Goal: Check status: Check status

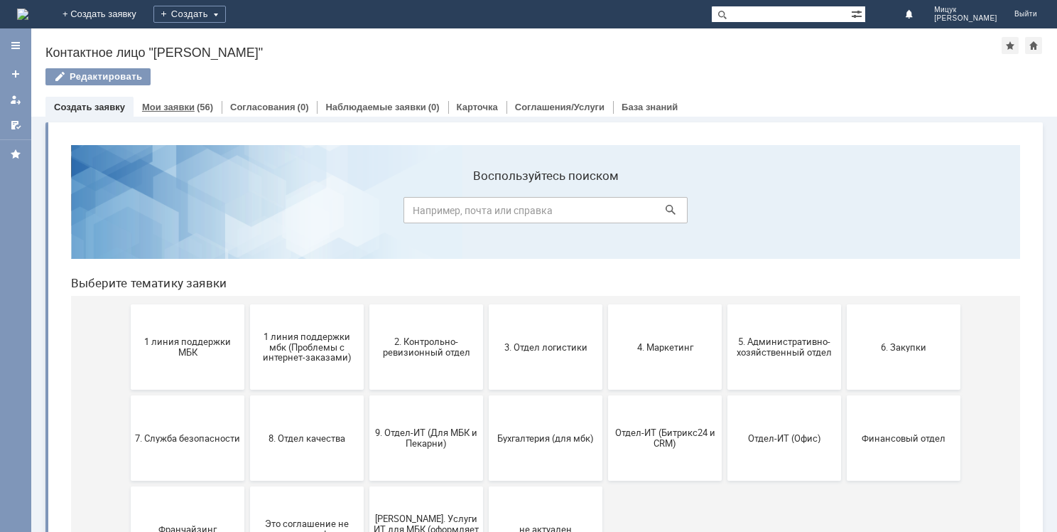
click at [178, 109] on link "Мои заявки" at bounding box center [168, 107] width 53 height 11
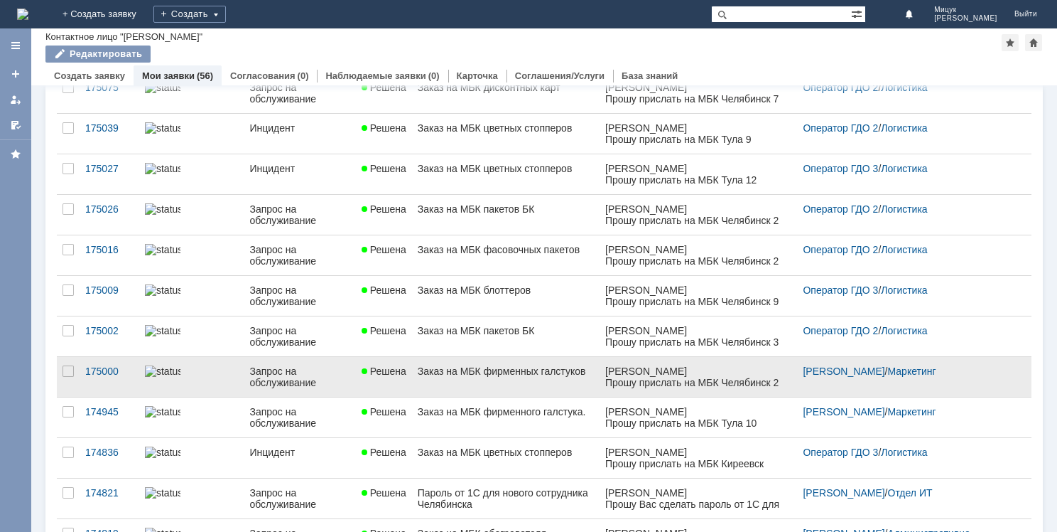
scroll to position [355, 0]
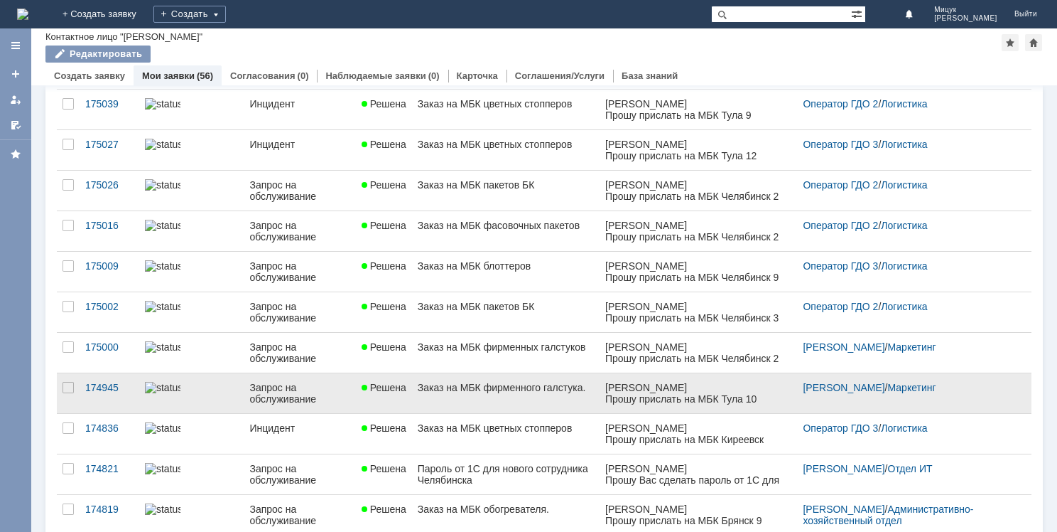
click at [511, 382] on div "Заказ на МБК фирменного галстука." at bounding box center [506, 387] width 177 height 11
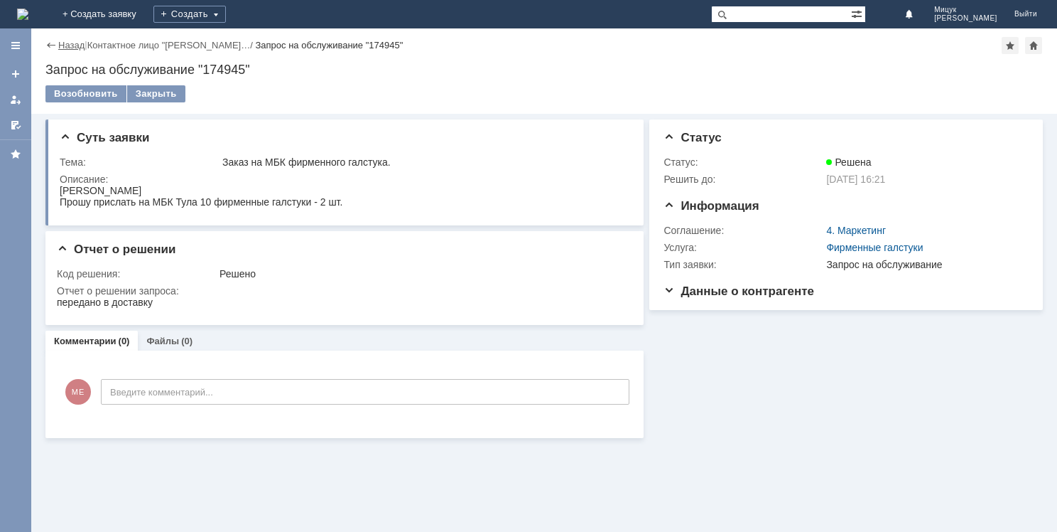
click at [69, 46] on link "Назад" at bounding box center [71, 45] width 26 height 11
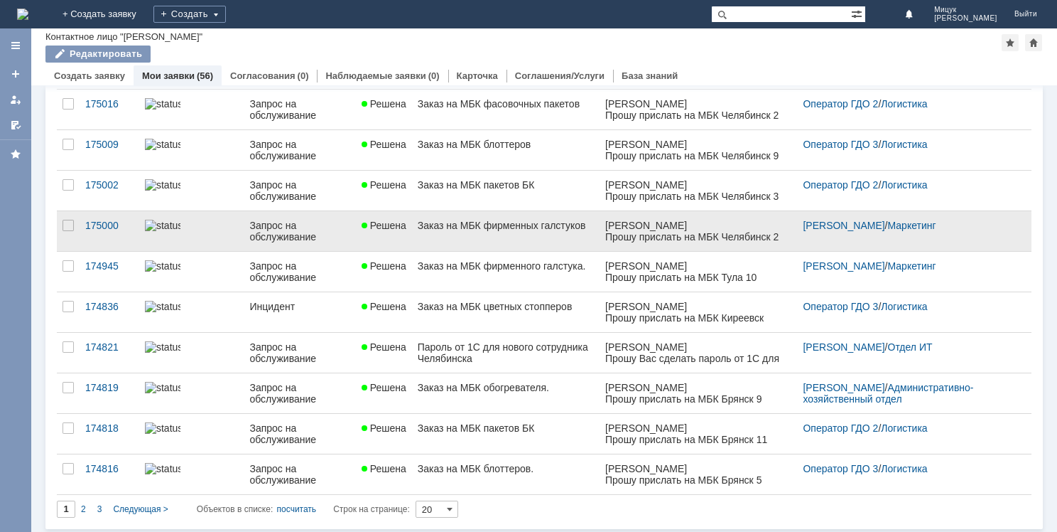
click at [476, 234] on link "Заказ на МБК фирменных галстуков" at bounding box center [506, 231] width 188 height 40
